Goal: Ask a question: Seek information or help from site administrators or community

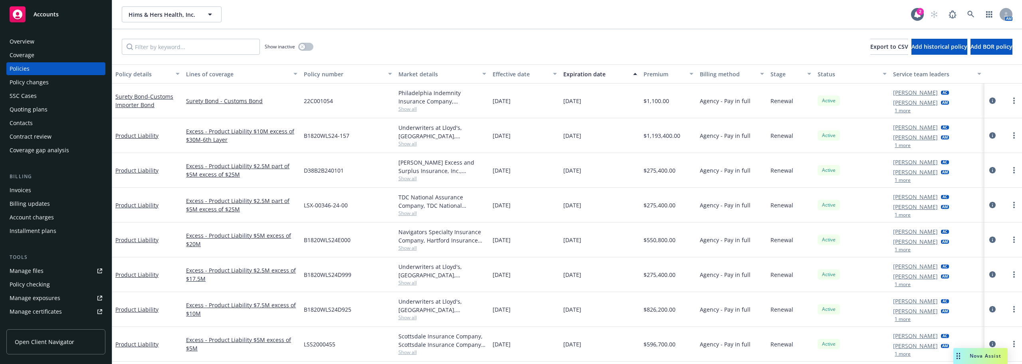
click at [971, 356] on span "Nova Assist" at bounding box center [986, 355] width 32 height 7
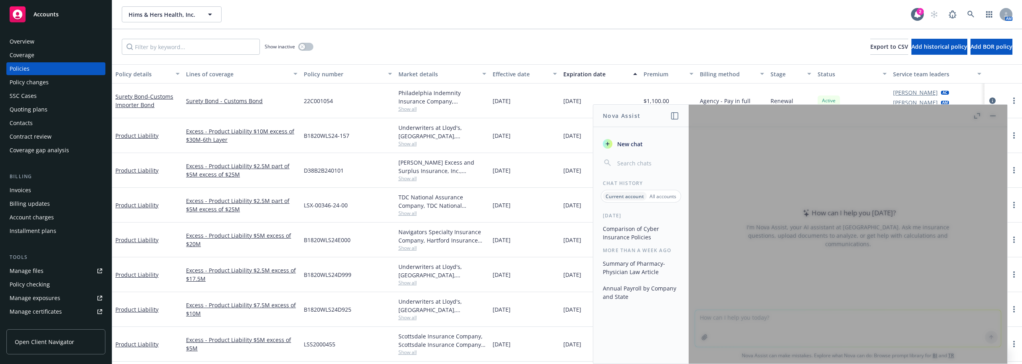
click at [639, 146] on span "New chat" at bounding box center [629, 144] width 27 height 8
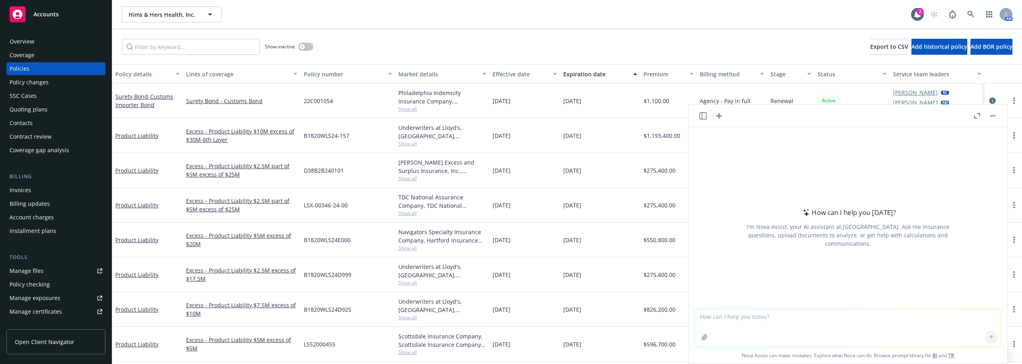
click at [701, 339] on icon "button" at bounding box center [704, 337] width 6 height 6
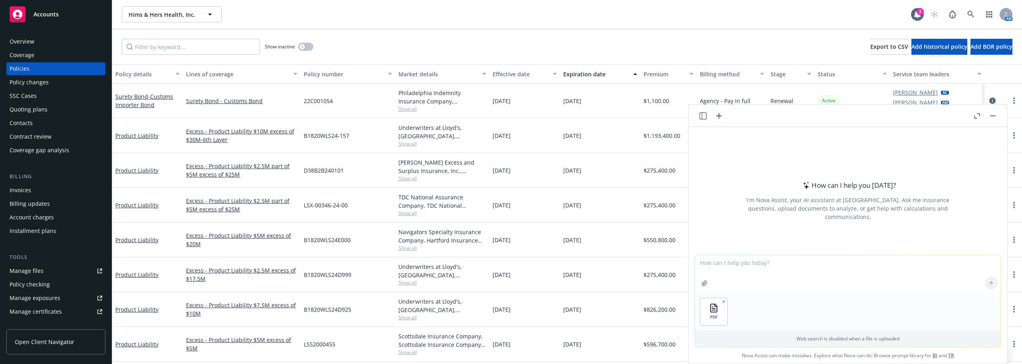
click at [799, 268] on textarea at bounding box center [848, 274] width 306 height 38
click at [782, 264] on textarea at bounding box center [848, 274] width 306 height 38
drag, startPoint x: 727, startPoint y: 263, endPoint x: 734, endPoint y: 262, distance: 7.2
click at [727, 263] on textarea "C" at bounding box center [848, 274] width 306 height 38
click at [896, 269] on textarea "Can you" at bounding box center [848, 274] width 306 height 38
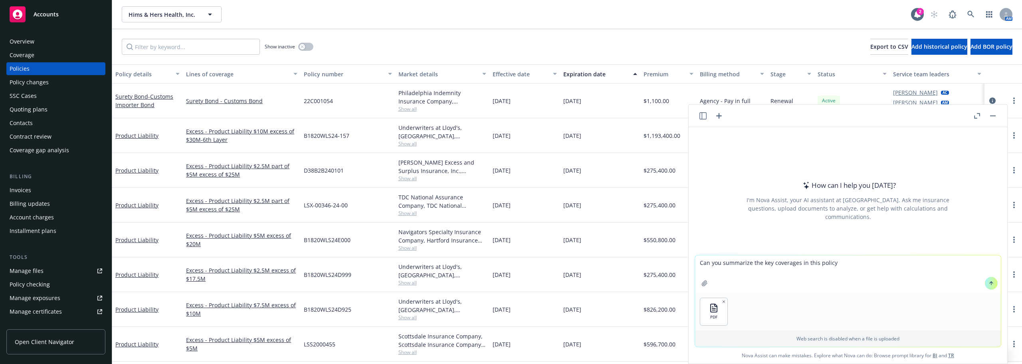
type textarea "Can you summarize the key coverages in this policy?"
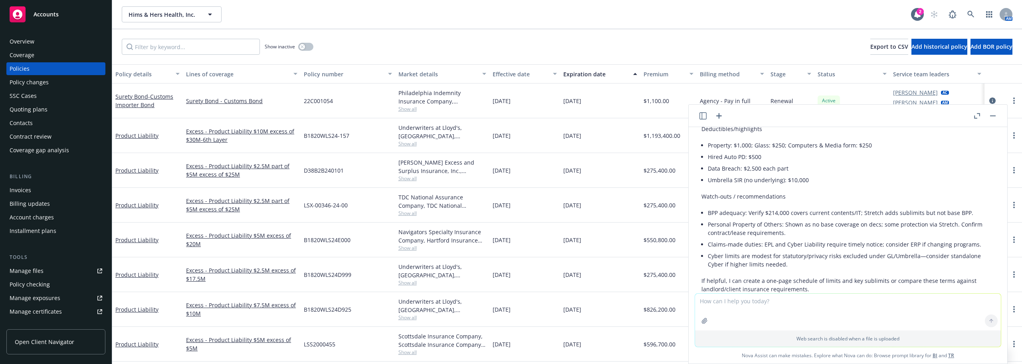
scroll to position [719, 0]
